Goal: Check status: Check status

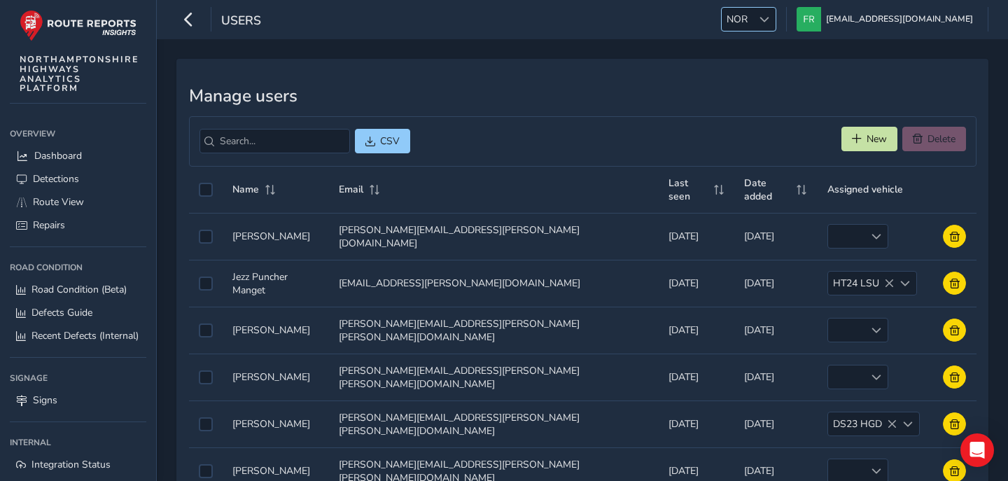
click at [752, 29] on span "NOR" at bounding box center [737, 19] width 31 height 23
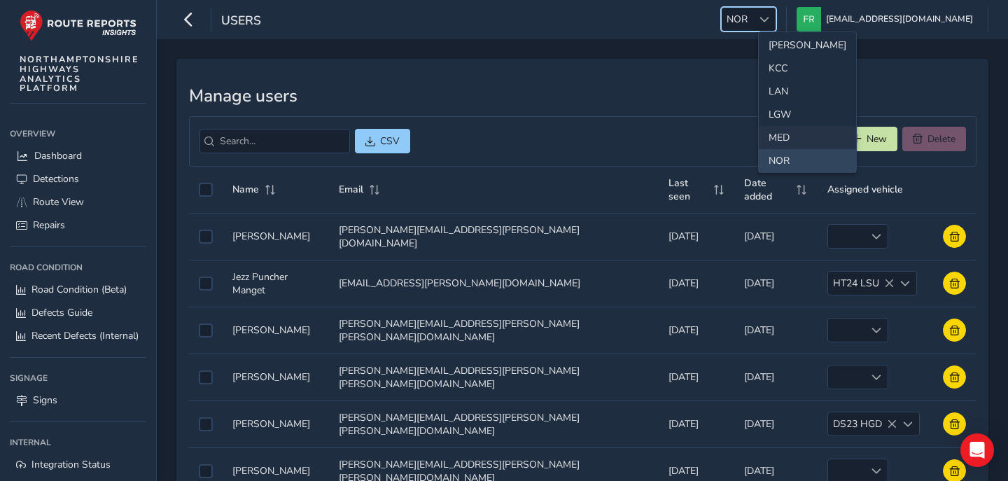
click at [783, 140] on li "MED" at bounding box center [807, 137] width 97 height 23
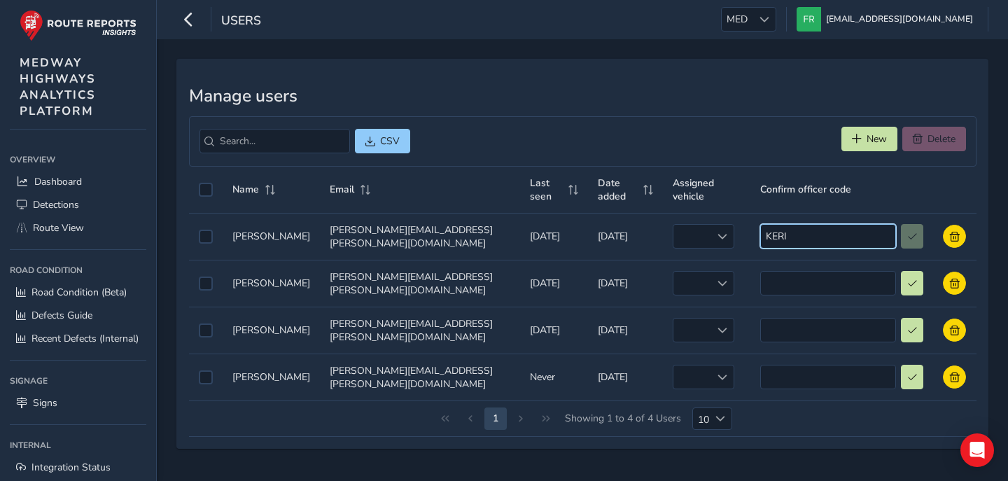
click at [792, 224] on input "KERI" at bounding box center [828, 236] width 136 height 24
click at [689, 97] on h3 "Manage users" at bounding box center [582, 96] width 787 height 20
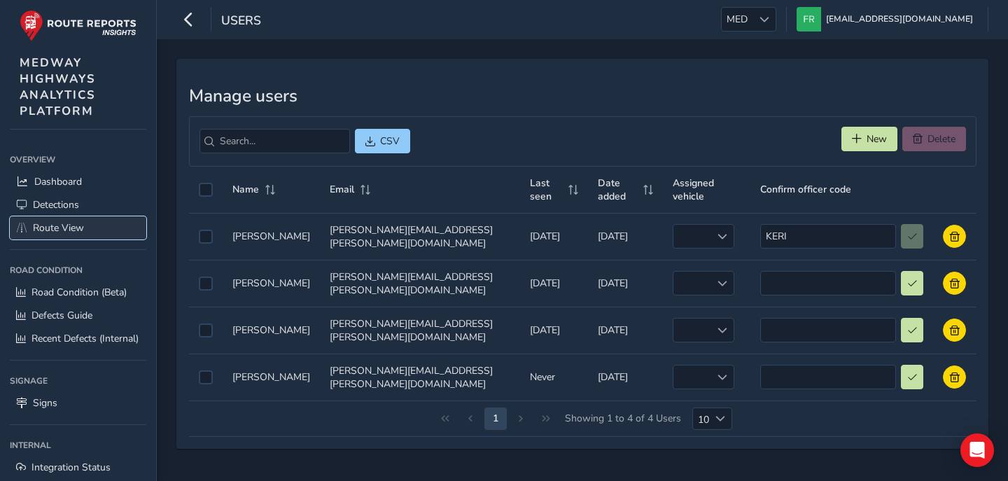
click at [69, 223] on span "Route View" at bounding box center [58, 227] width 51 height 13
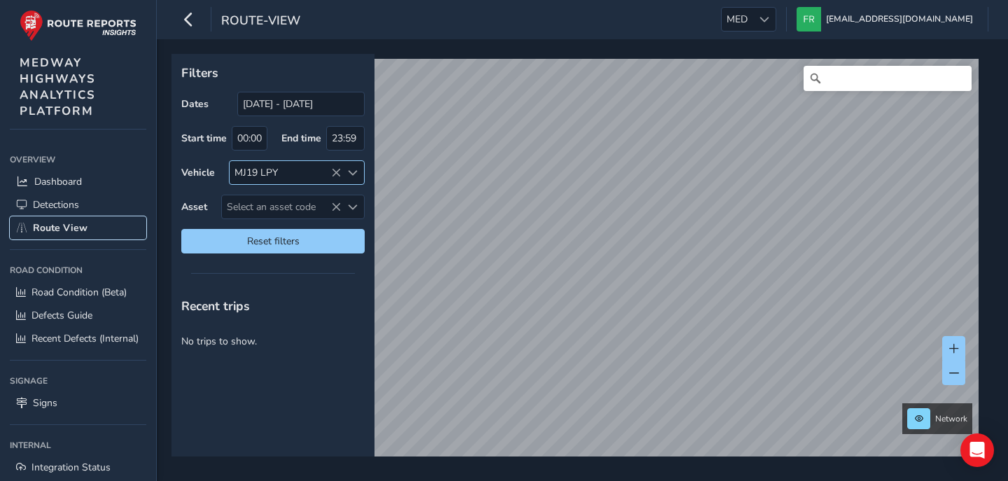
click at [335, 206] on icon at bounding box center [336, 207] width 10 height 10
click at [335, 174] on icon at bounding box center [336, 173] width 10 height 10
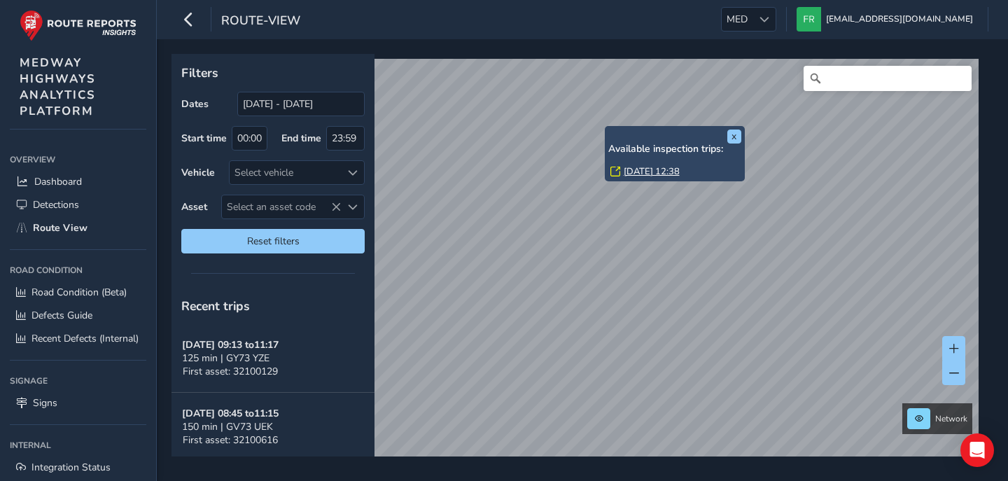
click at [625, 166] on link "[DATE] 12:38" at bounding box center [652, 171] width 56 height 13
